Goal: Find contact information: Obtain details needed to contact an individual or organization

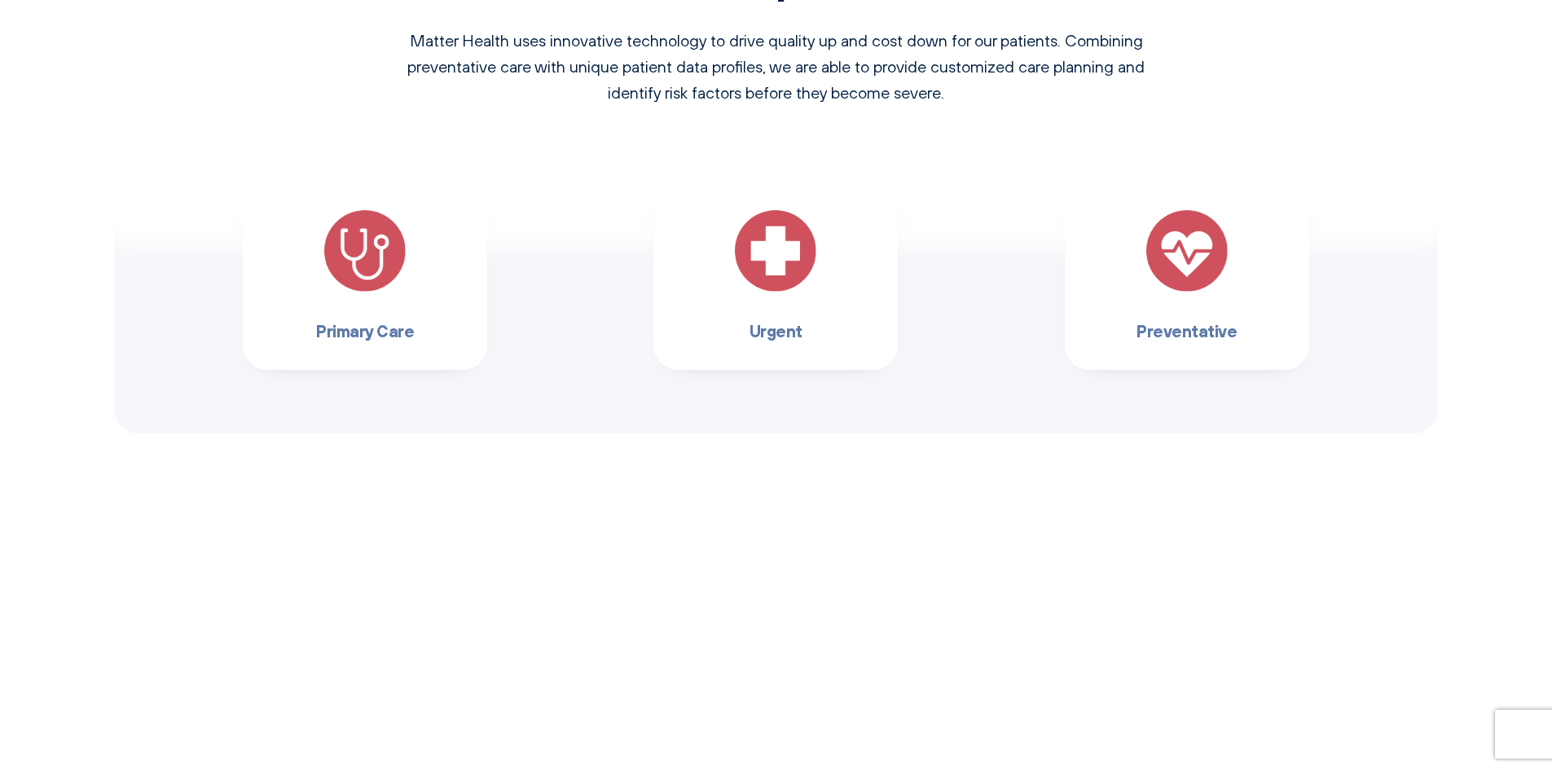
scroll to position [1710, 0]
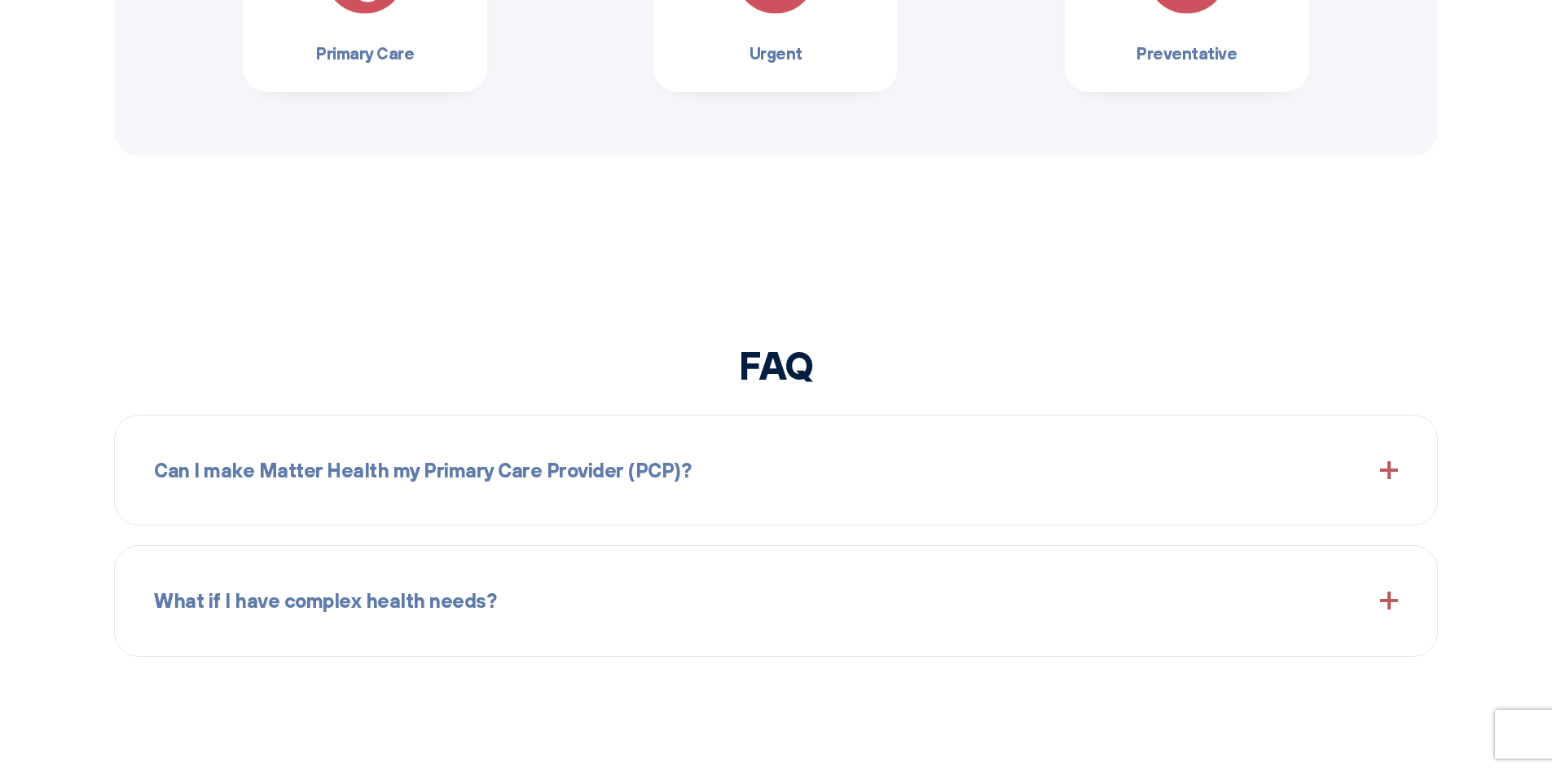
click at [362, 55] on h3 "Primary Care" at bounding box center [365, 53] width 192 height 26
click at [362, 61] on h3 "Primary Care" at bounding box center [365, 53] width 192 height 26
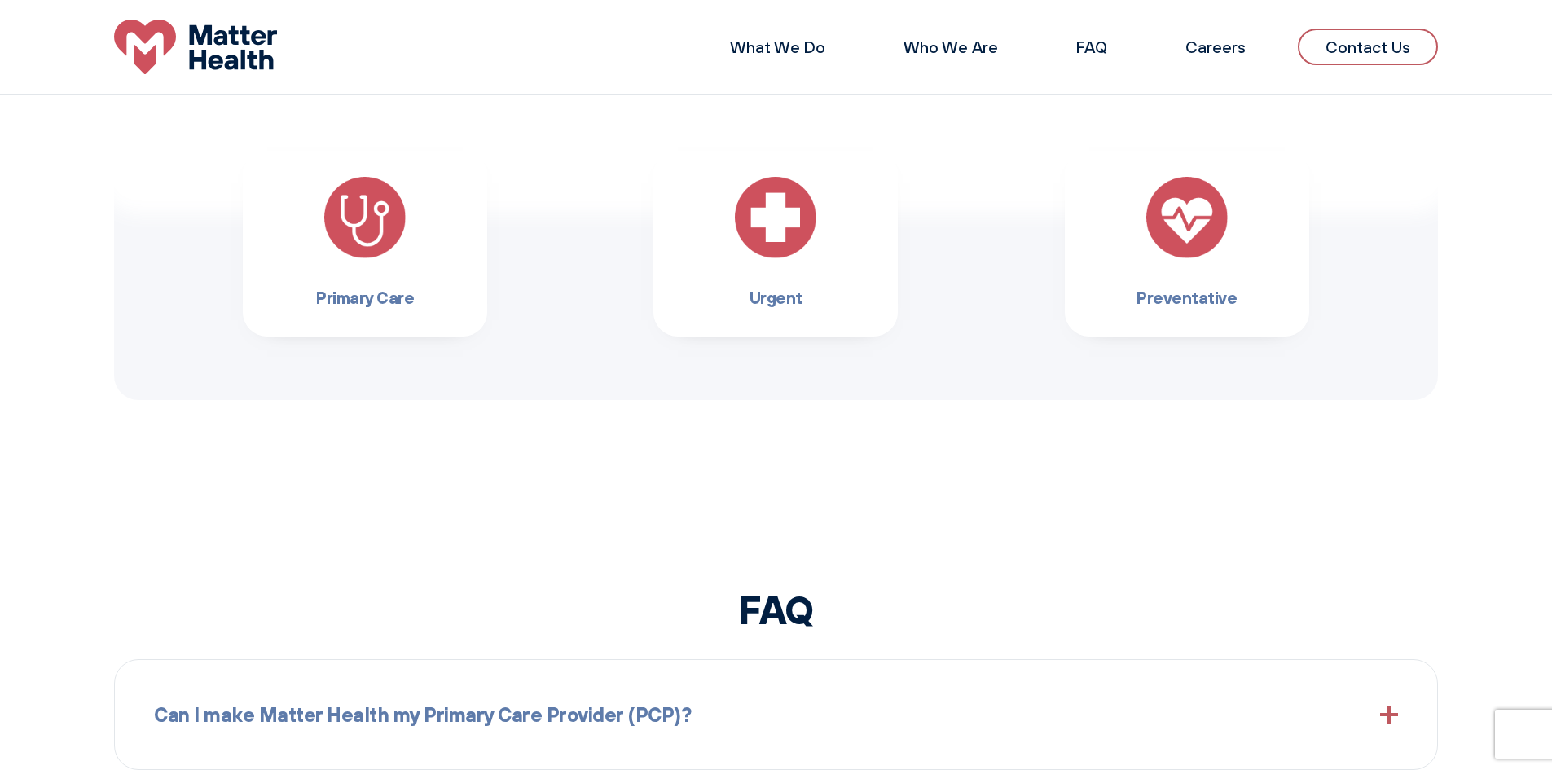
click at [371, 213] on img at bounding box center [364, 217] width 81 height 81
drag, startPoint x: 371, startPoint y: 213, endPoint x: 380, endPoint y: 230, distance: 18.6
click at [375, 214] on img at bounding box center [364, 217] width 81 height 81
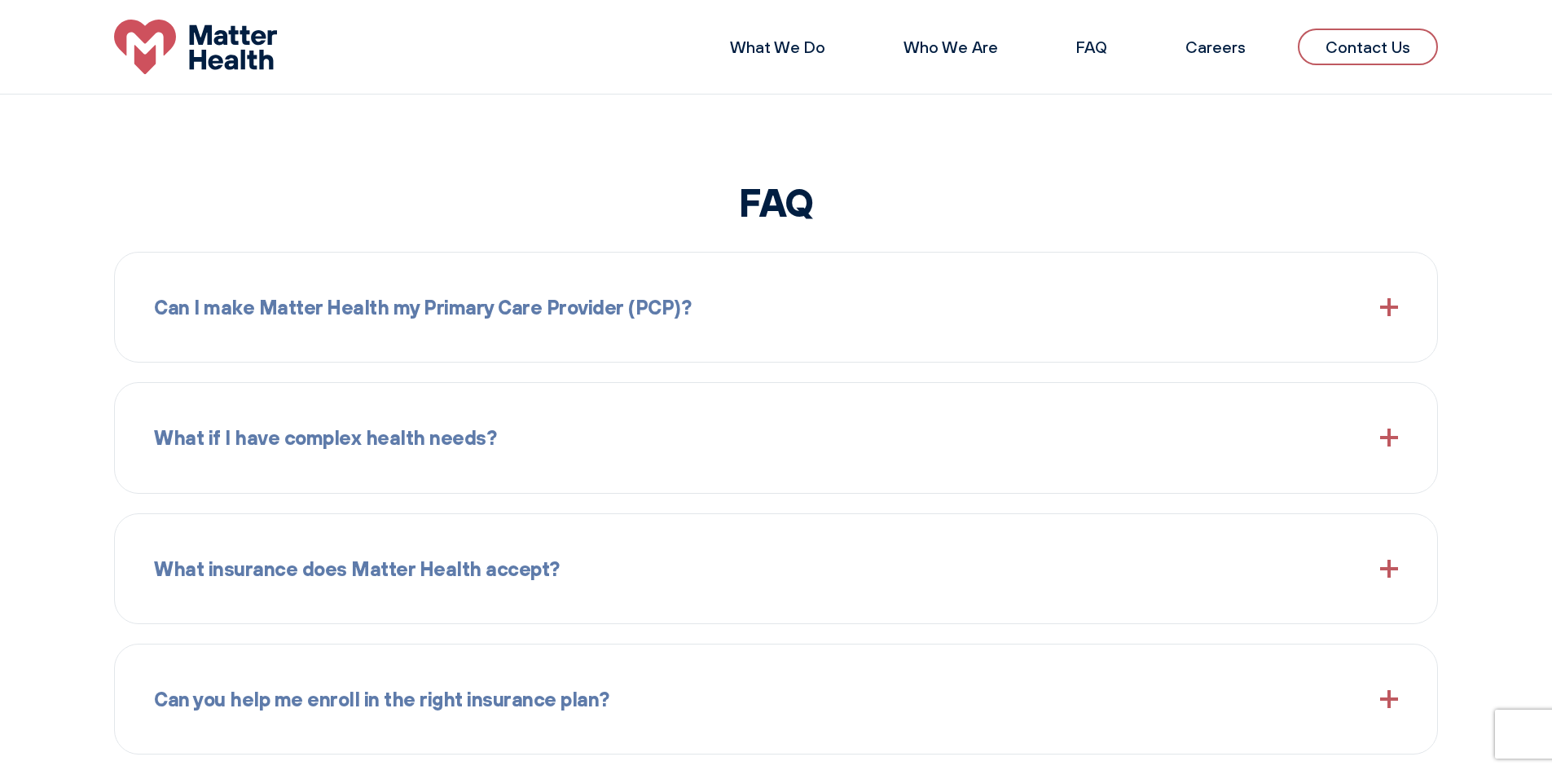
scroll to position [0, 0]
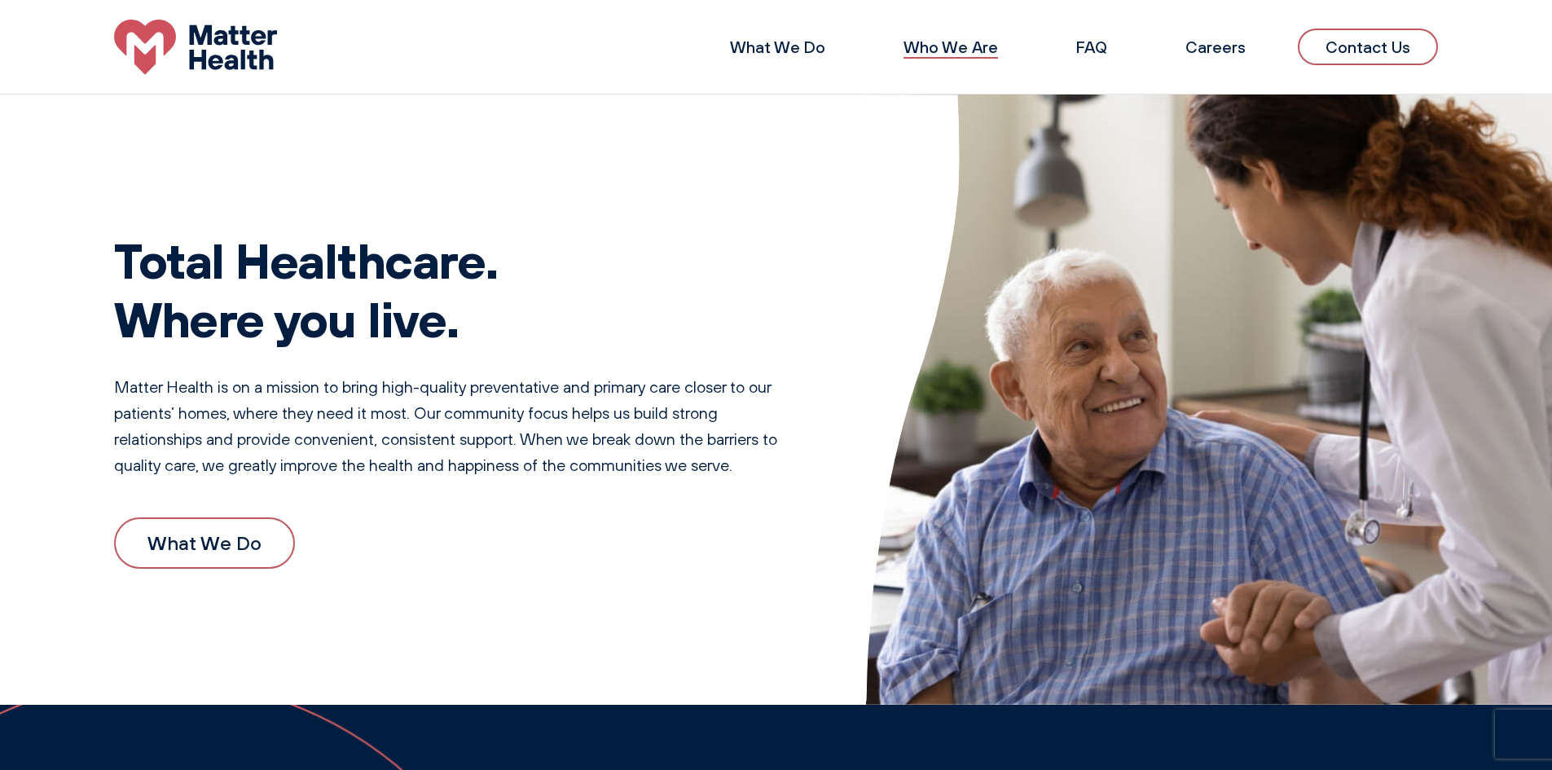
click at [954, 45] on link "Who We Are" at bounding box center [950, 47] width 94 height 20
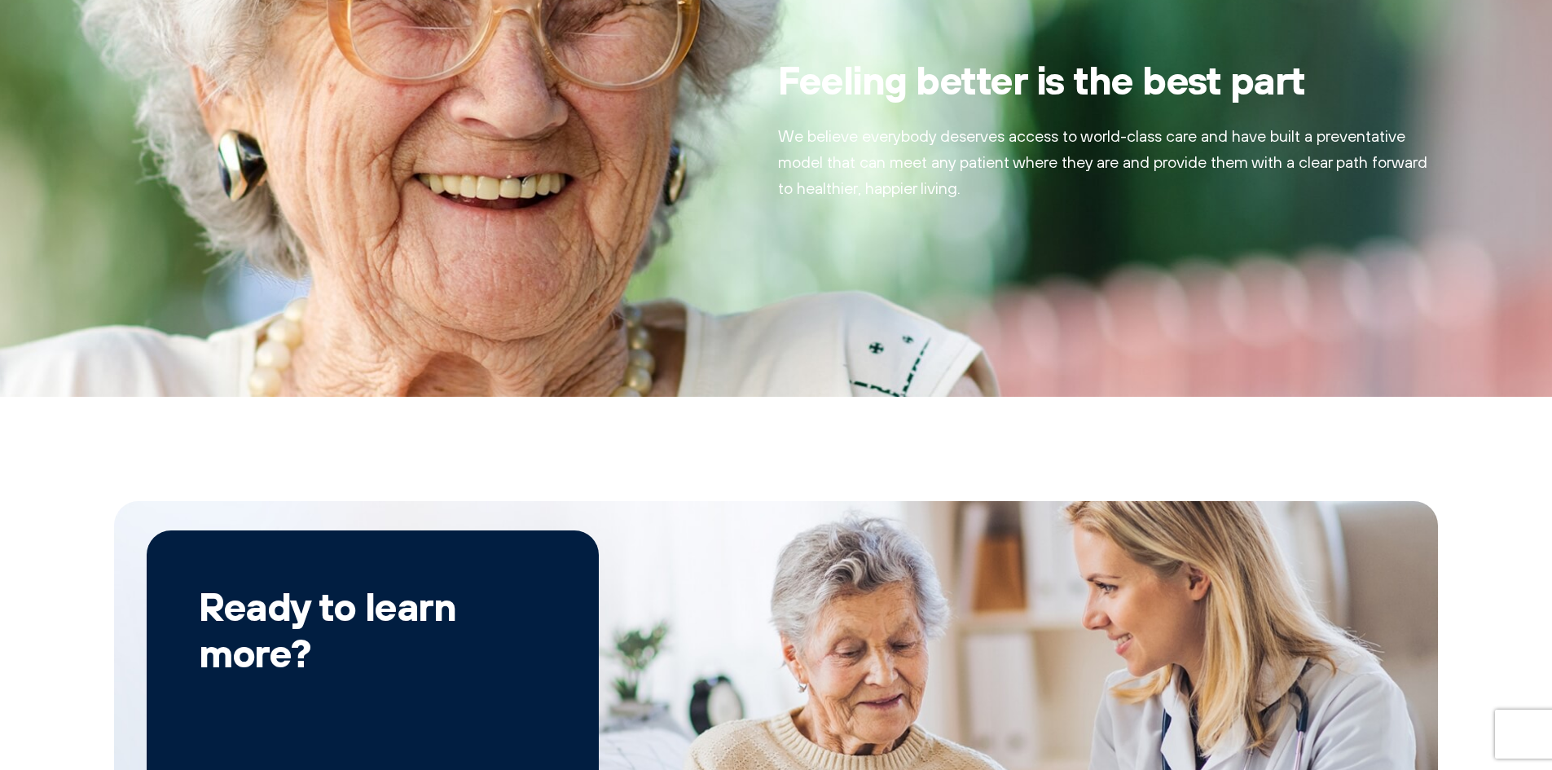
scroll to position [1878, 0]
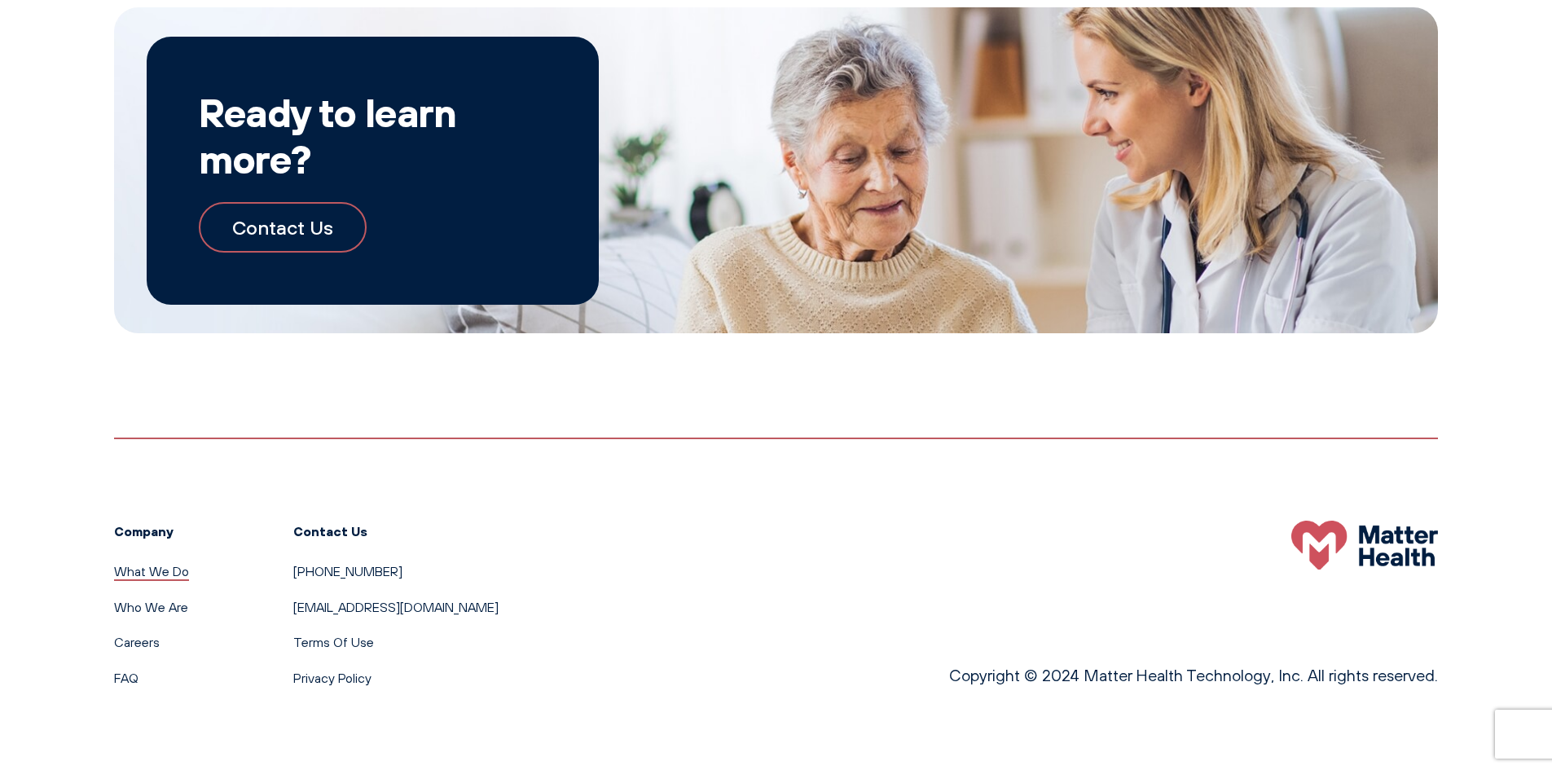
click at [148, 569] on link "What We Do" at bounding box center [151, 571] width 75 height 16
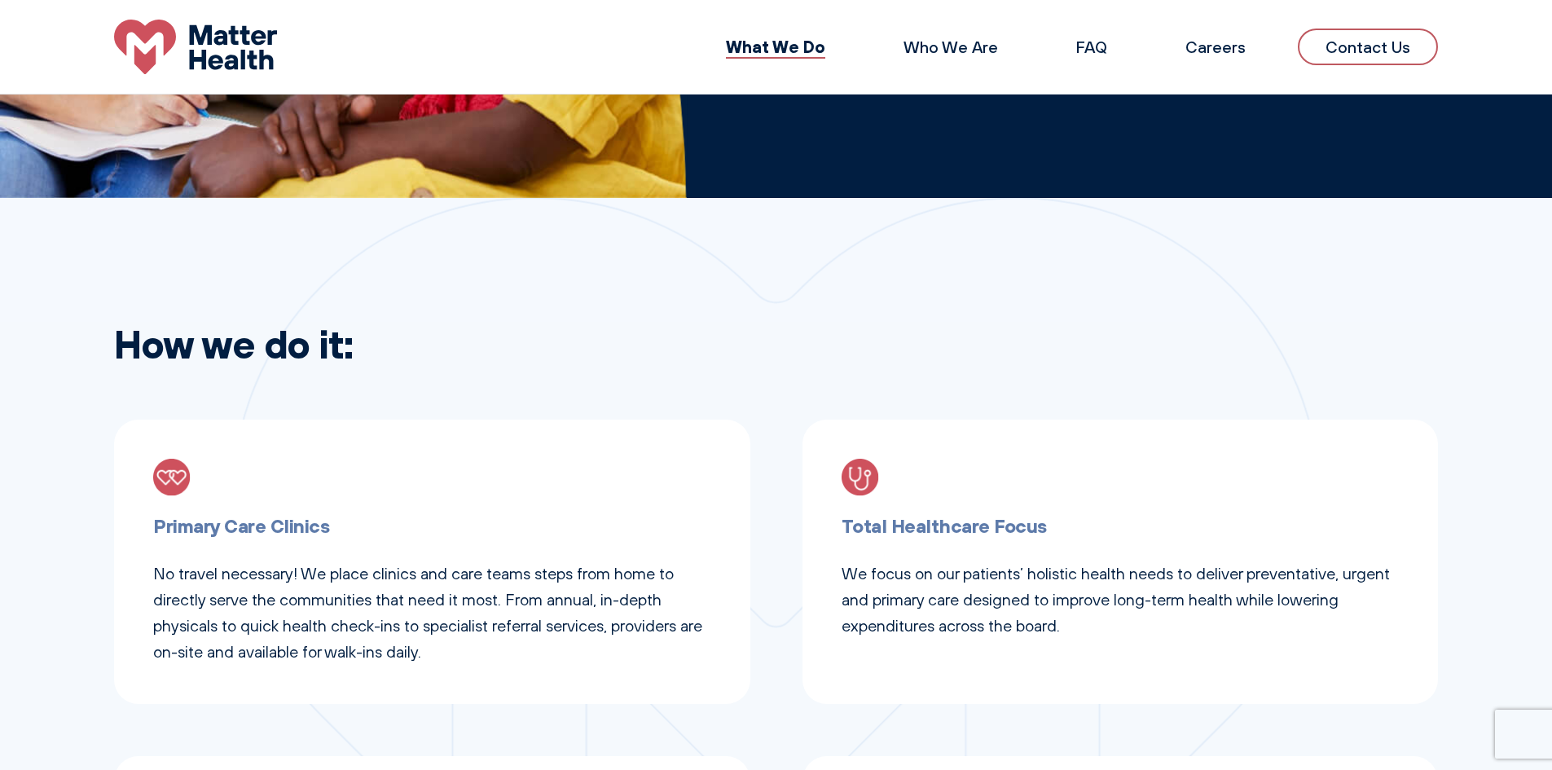
scroll to position [219, 0]
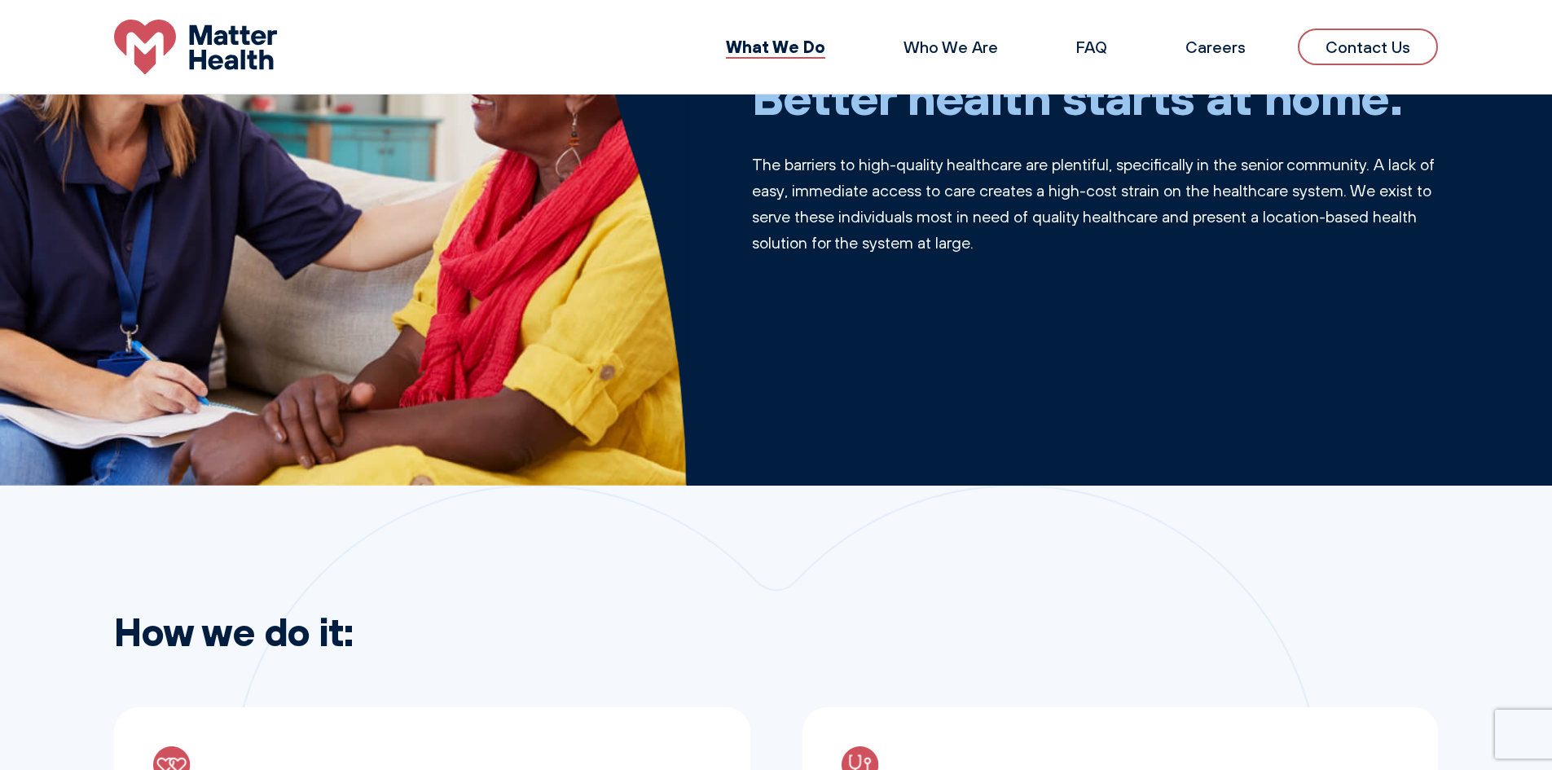
click at [1398, 55] on link "Contact Us" at bounding box center [1368, 47] width 140 height 37
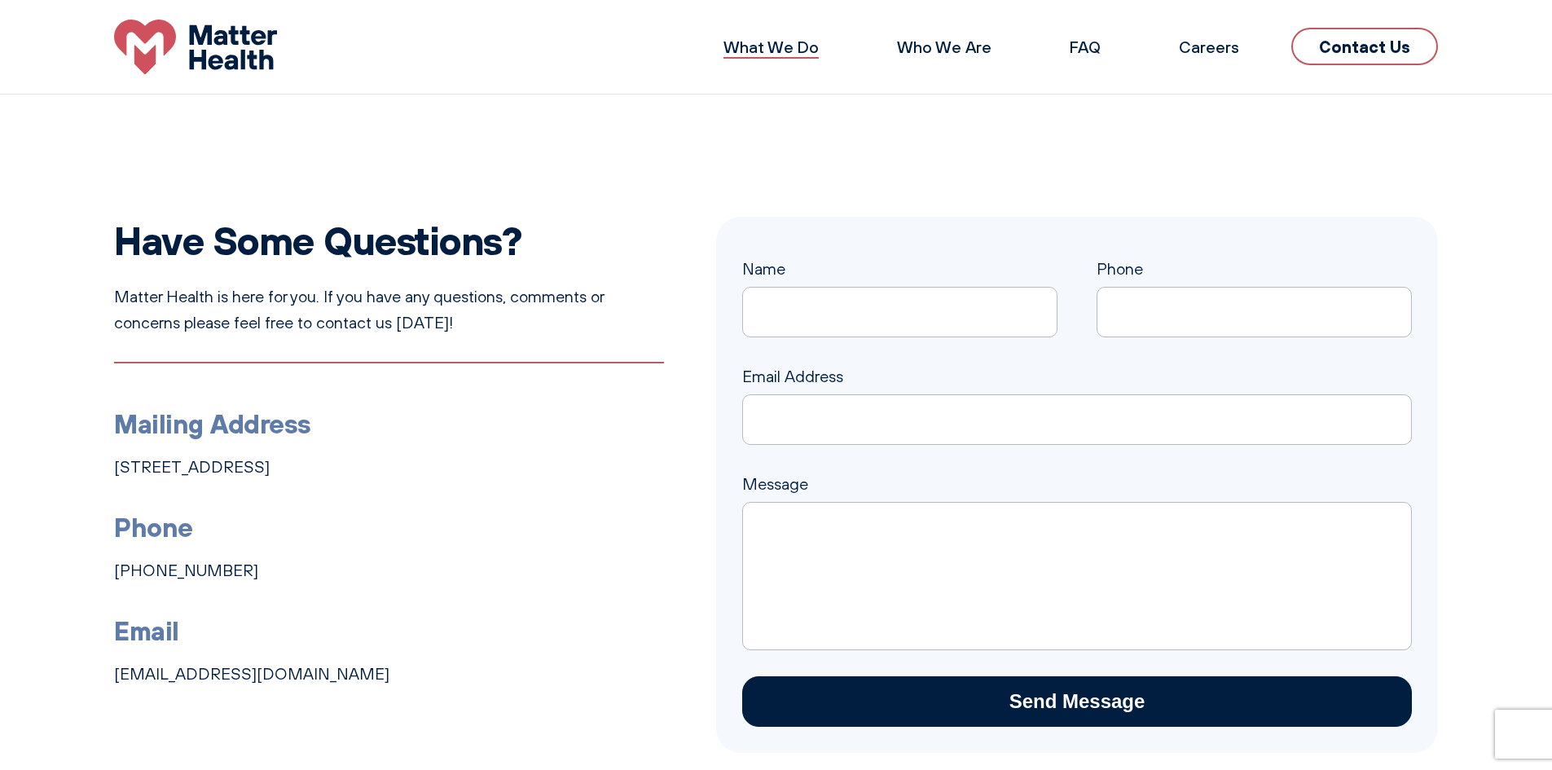
click at [783, 37] on link "What We Do" at bounding box center [770, 47] width 95 height 20
drag, startPoint x: 507, startPoint y: 467, endPoint x: 113, endPoint y: 472, distance: 394.3
click at [113, 472] on div "Have Some Questions? Matter Health is here for you. If you have any questions, …" at bounding box center [776, 485] width 1552 height 536
copy link "1131 4th Ave South, Suite 210, Nashville, TN 37210"
click at [837, 110] on section "Have Some Questions? Matter Health is here for you. If you have any questions, …" at bounding box center [776, 484] width 1552 height 780
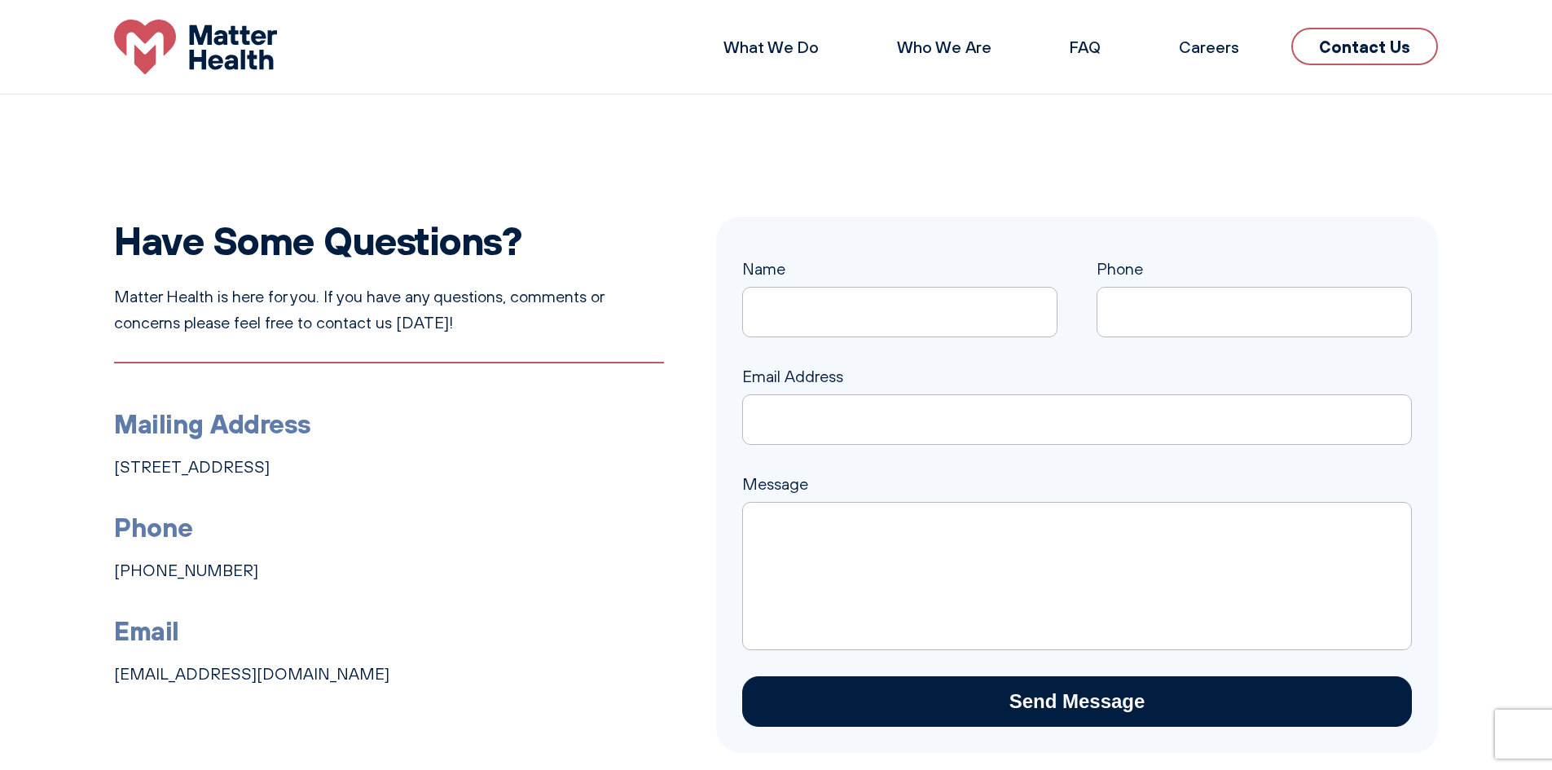
click at [811, 33] on li "What We Do" at bounding box center [770, 47] width 147 height 39
click at [788, 53] on link "What We Do" at bounding box center [770, 47] width 95 height 20
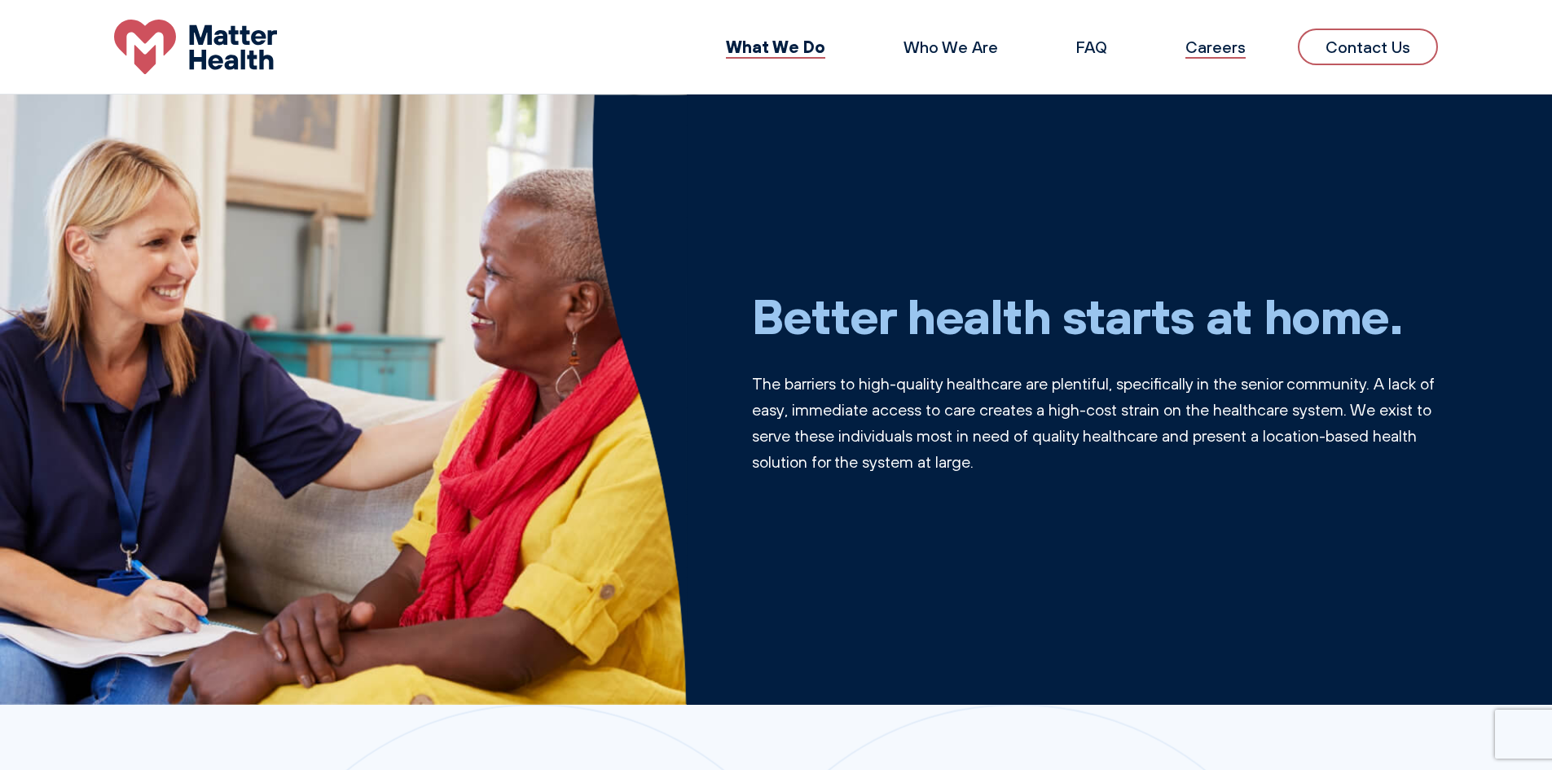
click at [1210, 49] on link "Careers" at bounding box center [1215, 47] width 60 height 20
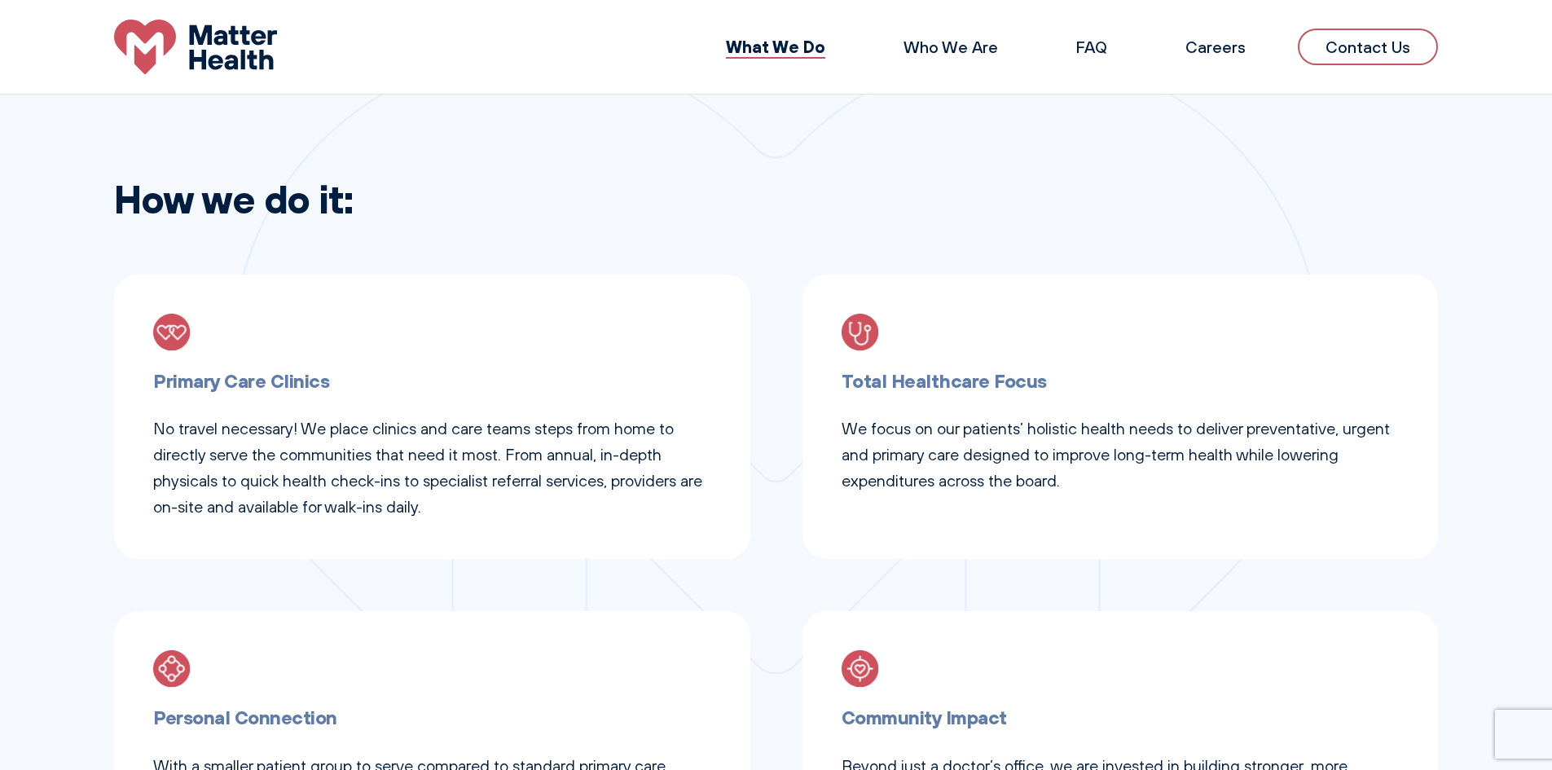
click at [244, 389] on h3 "Primary Care Clinics" at bounding box center [432, 381] width 558 height 30
click at [241, 379] on h3 "Primary Care Clinics" at bounding box center [432, 381] width 558 height 30
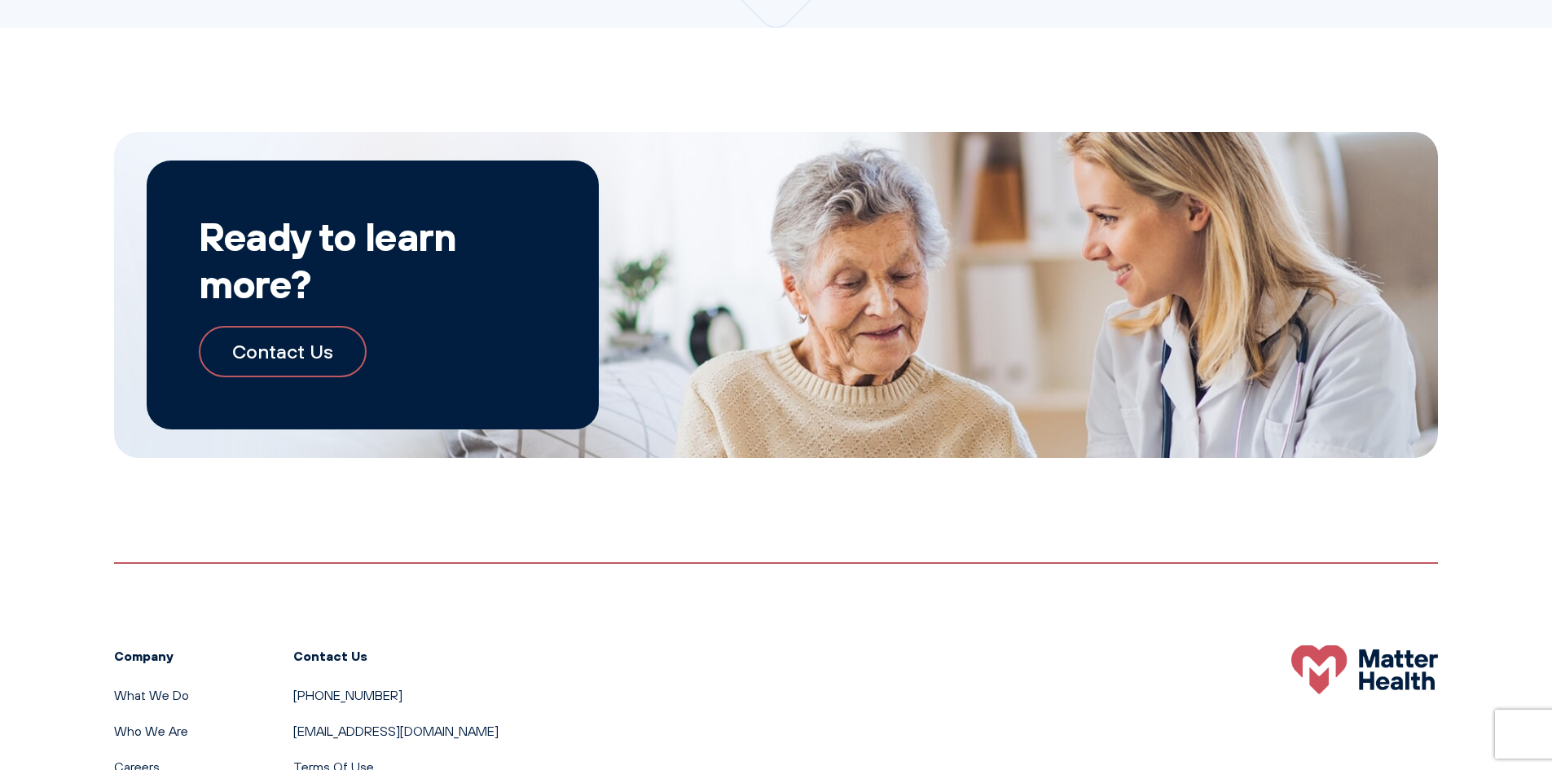
scroll to position [1767, 0]
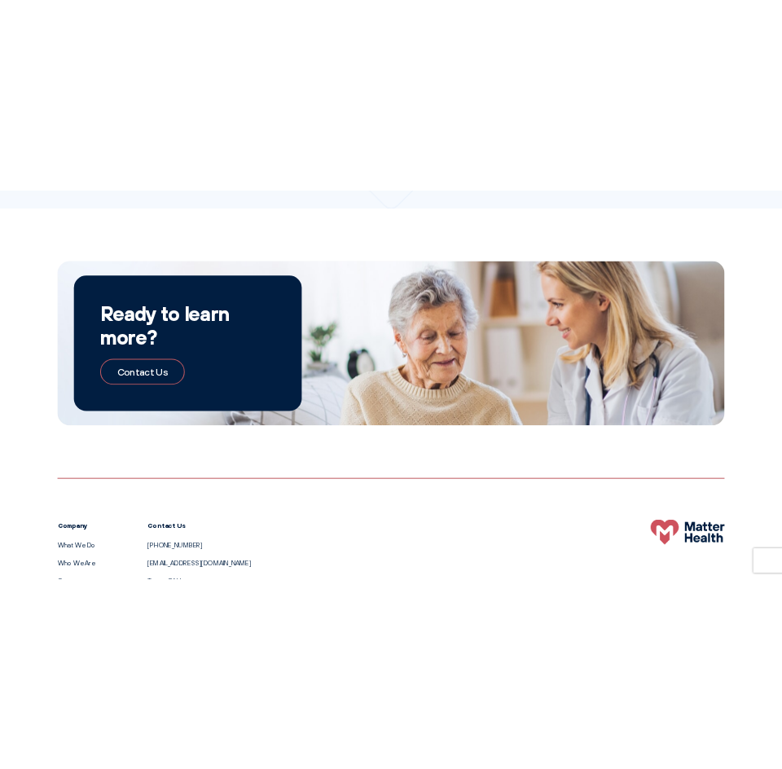
scroll to position [1767, 0]
